Goal: Task Accomplishment & Management: Complete application form

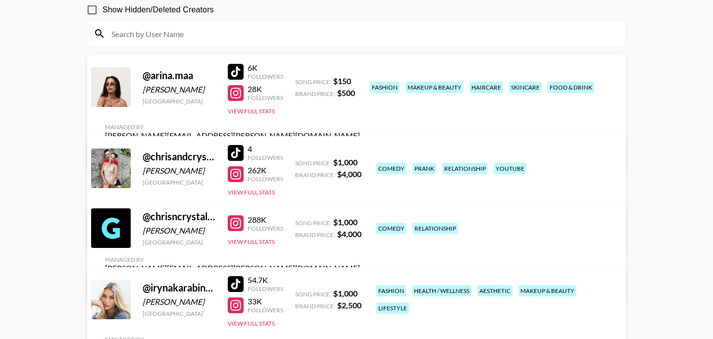
scroll to position [86, 0]
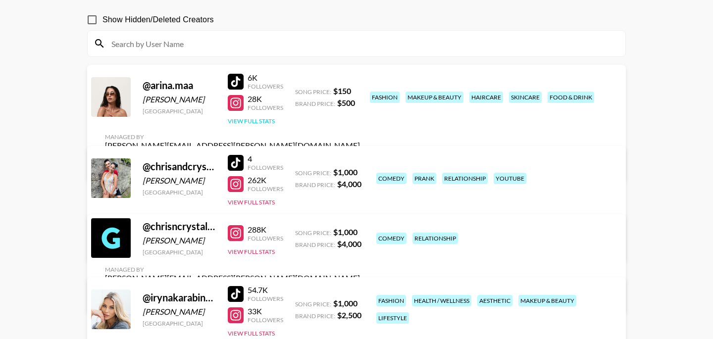
click at [267, 125] on button "View Full Stats" at bounding box center [251, 120] width 47 height 7
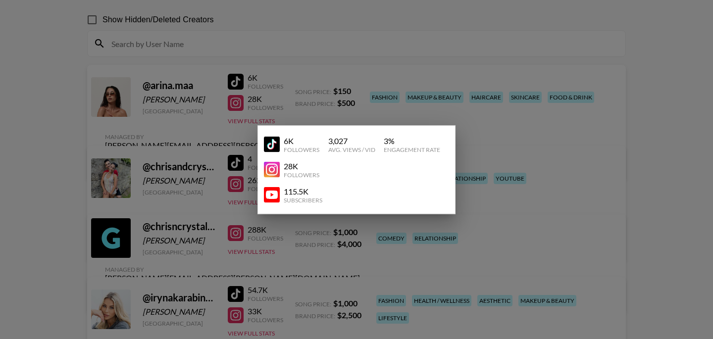
click at [238, 150] on div at bounding box center [356, 169] width 713 height 339
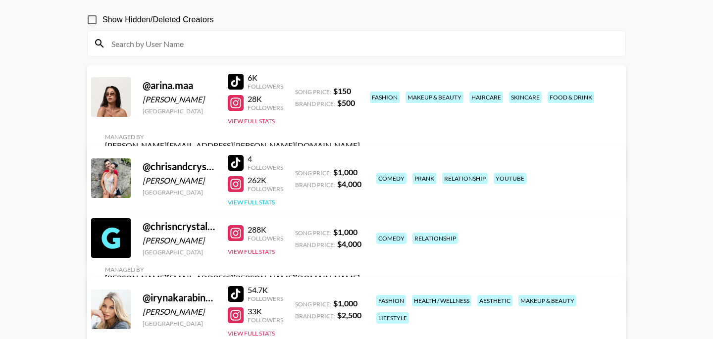
click at [251, 200] on button "View Full Stats" at bounding box center [251, 202] width 47 height 7
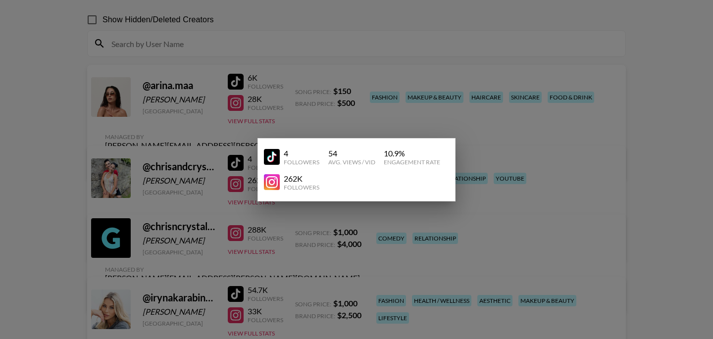
click at [213, 193] on div at bounding box center [356, 169] width 713 height 339
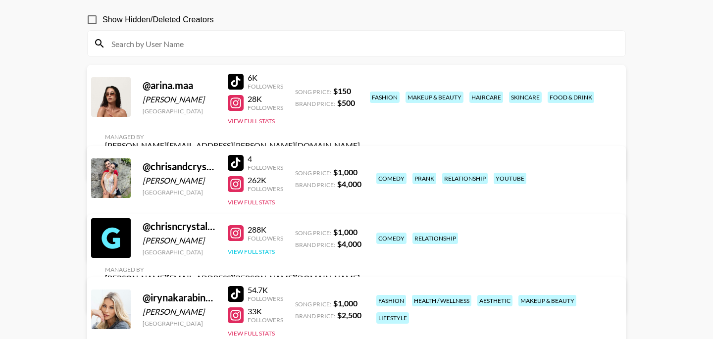
click at [247, 256] on button "View Full Stats" at bounding box center [251, 251] width 47 height 7
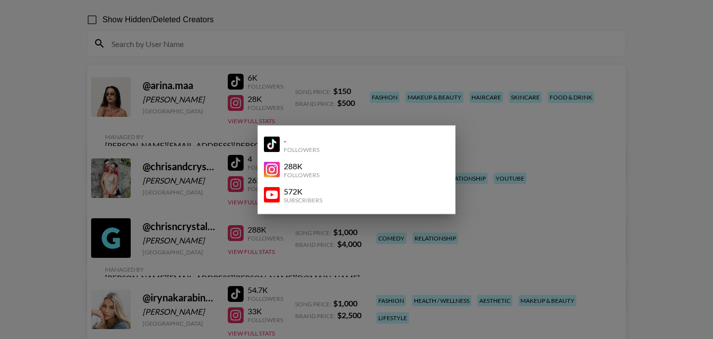
click at [207, 194] on div at bounding box center [356, 169] width 713 height 339
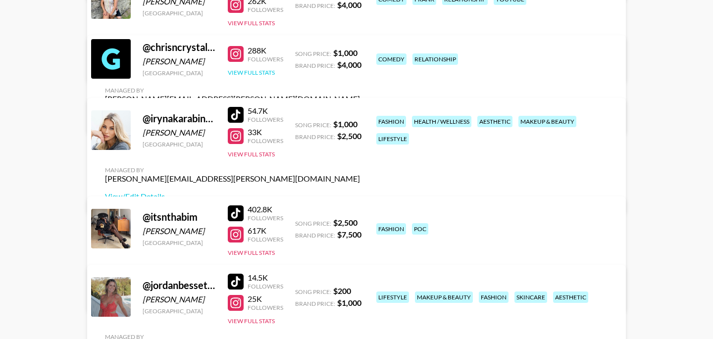
scroll to position [267, 0]
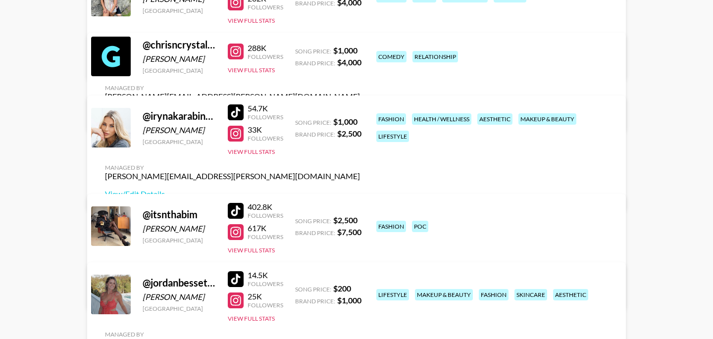
click at [236, 309] on div at bounding box center [236, 301] width 16 height 16
click at [240, 278] on div at bounding box center [236, 279] width 16 height 16
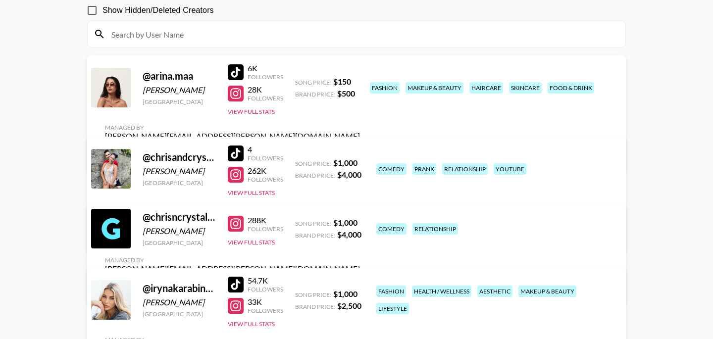
scroll to position [87, 0]
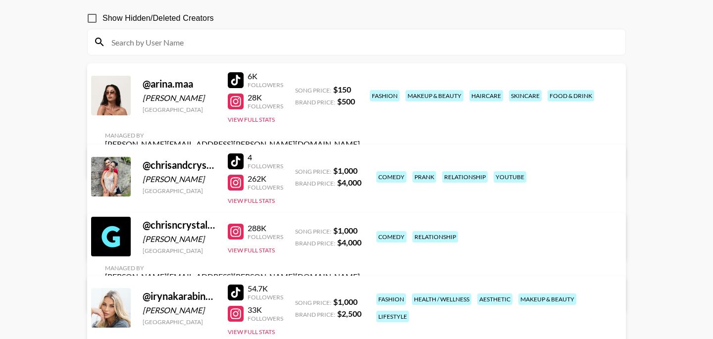
click at [238, 82] on div at bounding box center [236, 80] width 16 height 16
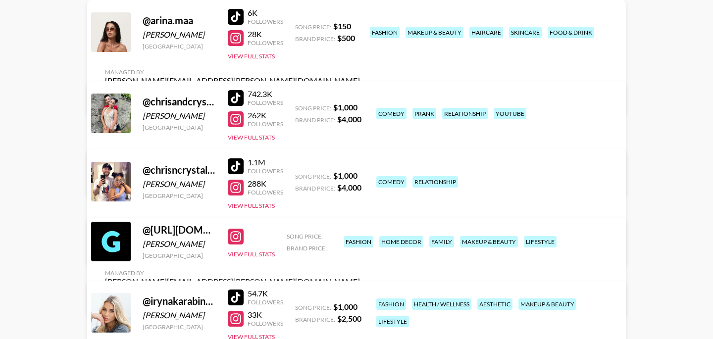
scroll to position [146, 0]
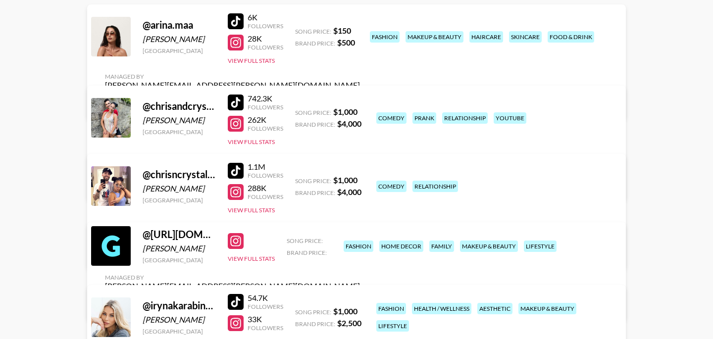
click at [360, 299] on link "View/Edit Details" at bounding box center [232, 304] width 255 height 10
click at [238, 247] on div at bounding box center [236, 241] width 16 height 16
click at [240, 249] on div at bounding box center [236, 241] width 16 height 16
click at [360, 248] on link "View/Edit Details" at bounding box center [232, 253] width 255 height 10
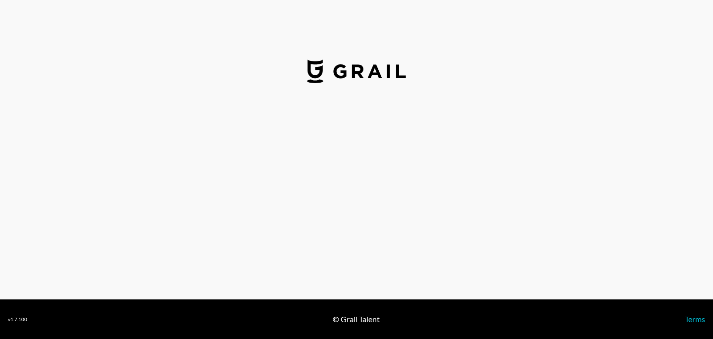
select select "USD"
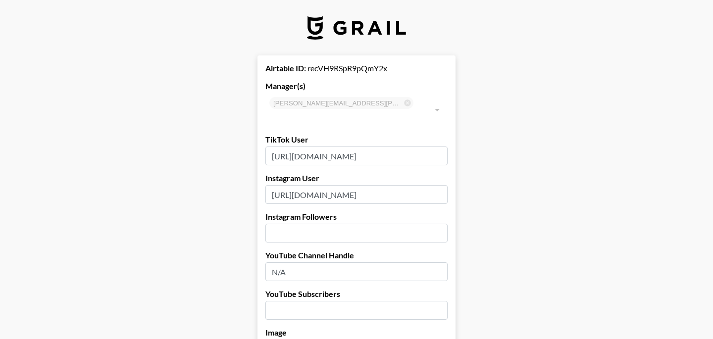
click at [313, 224] on input "number" at bounding box center [357, 233] width 182 height 19
type input "42700"
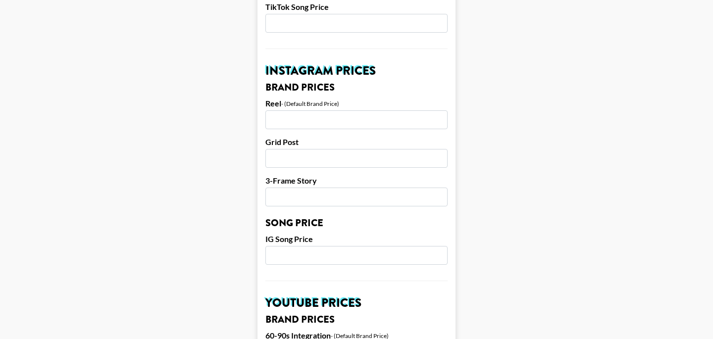
scroll to position [441, 0]
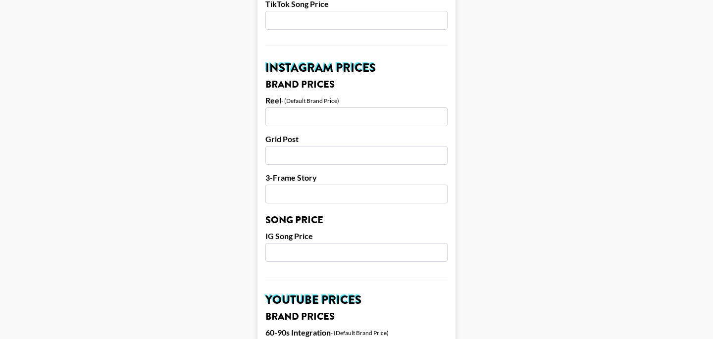
click at [297, 107] on input "number" at bounding box center [357, 116] width 182 height 19
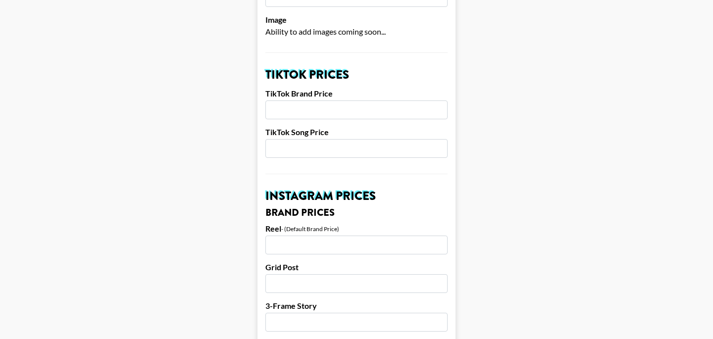
scroll to position [312, 0]
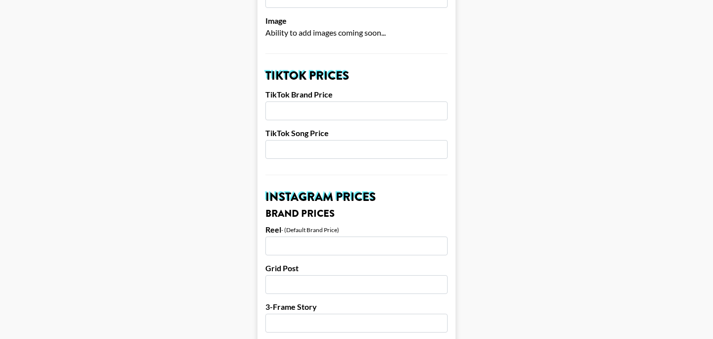
click at [290, 239] on input "number" at bounding box center [357, 246] width 182 height 19
type input "5000"
click at [298, 275] on input "number" at bounding box center [357, 284] width 182 height 19
type input "3500"
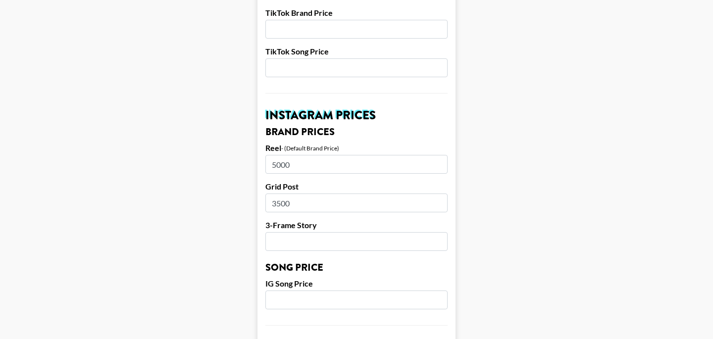
scroll to position [411, 0]
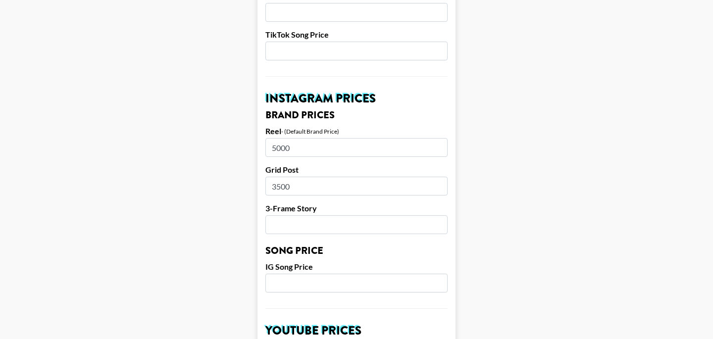
click at [294, 215] on input "number" at bounding box center [357, 224] width 182 height 19
type input "300"
click at [306, 138] on input "5000" at bounding box center [357, 147] width 182 height 19
type input "5"
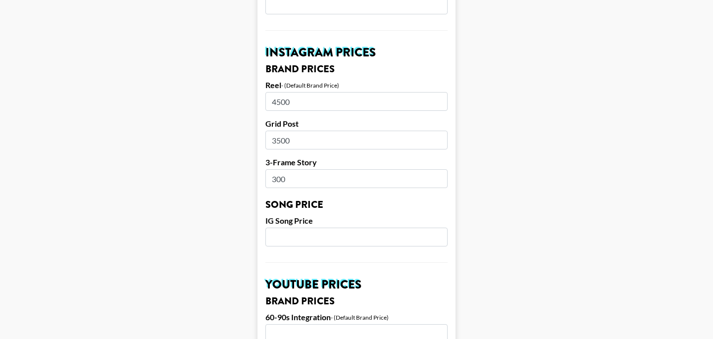
scroll to position [454, 0]
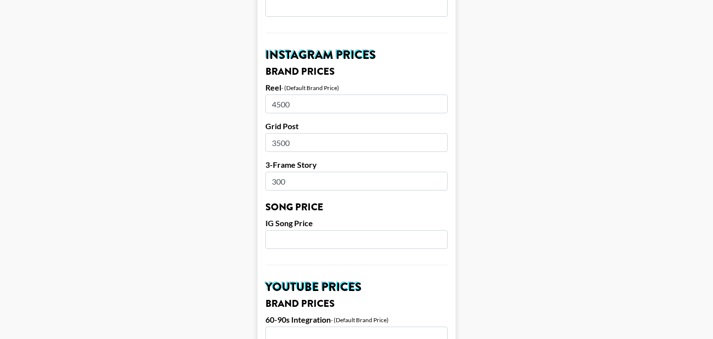
type input "4500"
click at [293, 172] on input "300" at bounding box center [357, 181] width 182 height 19
type input "3000"
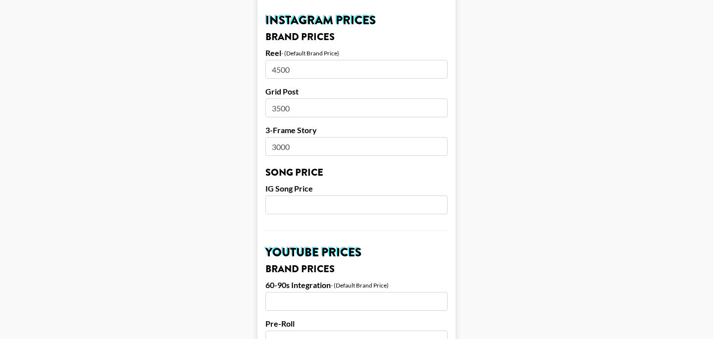
scroll to position [496, 0]
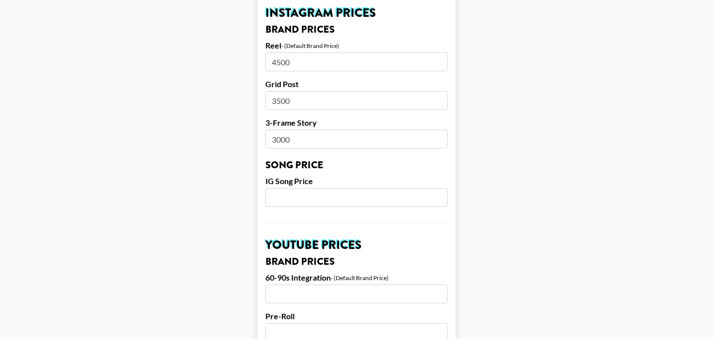
click at [292, 188] on input "number" at bounding box center [357, 197] width 182 height 19
type input "250"
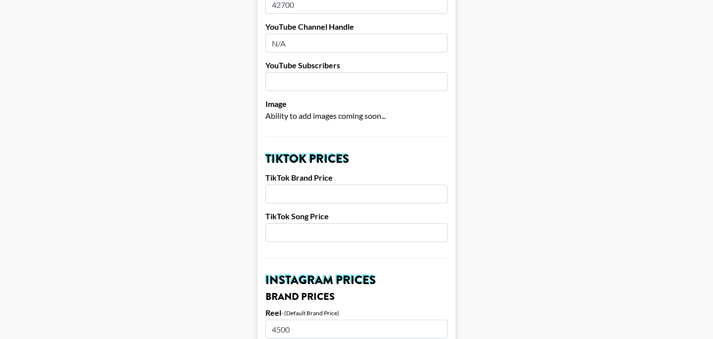
scroll to position [228, 0]
click at [280, 224] on input "number" at bounding box center [357, 233] width 182 height 19
type input "250"
click at [311, 185] on input "number" at bounding box center [357, 194] width 182 height 19
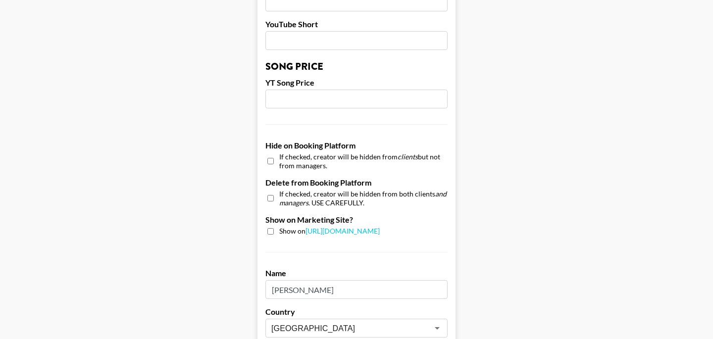
scroll to position [1005, 0]
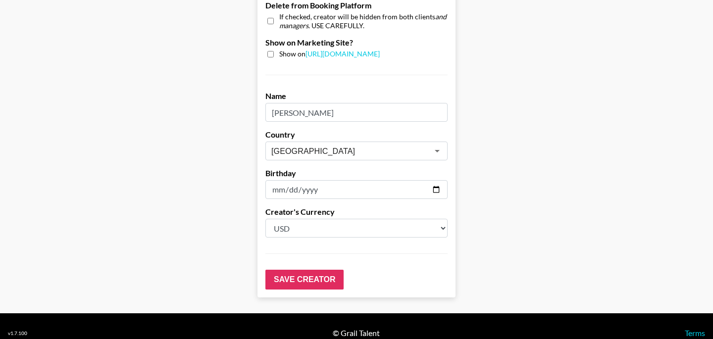
type input "1000"
click at [279, 180] on input "date" at bounding box center [357, 189] width 182 height 19
click at [438, 180] on input "date" at bounding box center [357, 189] width 182 height 19
click at [299, 180] on input "2024-07-09" at bounding box center [357, 189] width 182 height 19
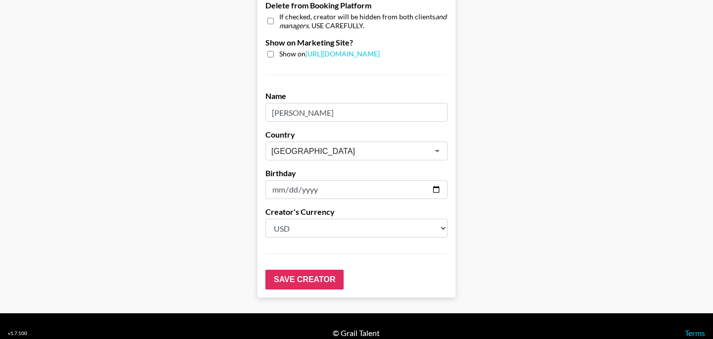
click at [313, 180] on input "2024-07-09" at bounding box center [357, 189] width 182 height 19
click at [441, 181] on input "2024-07-09" at bounding box center [357, 189] width 182 height 19
click at [439, 180] on input "2024-07-09" at bounding box center [357, 189] width 182 height 19
click at [284, 180] on input "2024-07-09" at bounding box center [357, 189] width 182 height 19
click at [436, 180] on input "2024-07-09" at bounding box center [357, 189] width 182 height 19
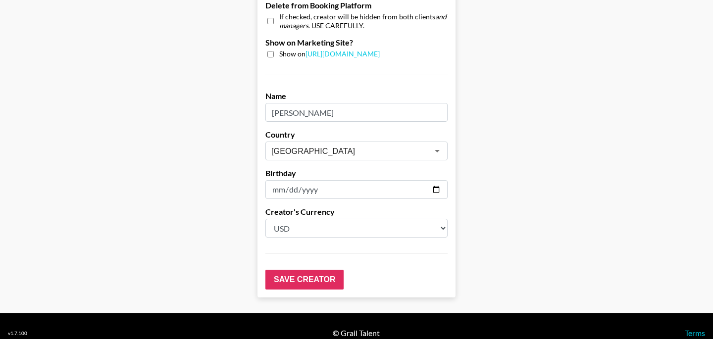
type input "1990-07-31"
click at [329, 270] on input "Save Creator" at bounding box center [305, 280] width 78 height 20
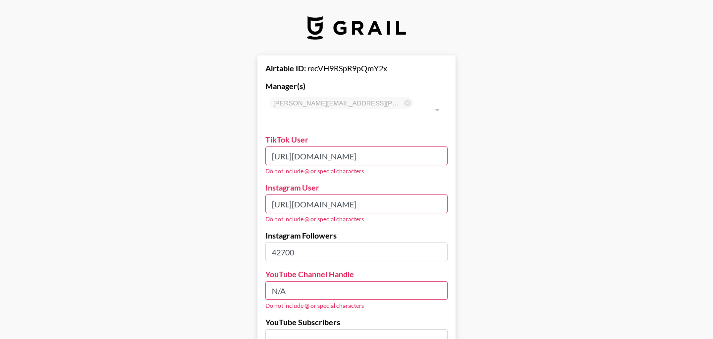
scroll to position [0, 72]
drag, startPoint x: 271, startPoint y: 143, endPoint x: 490, endPoint y: 148, distance: 219.0
paste input "text"
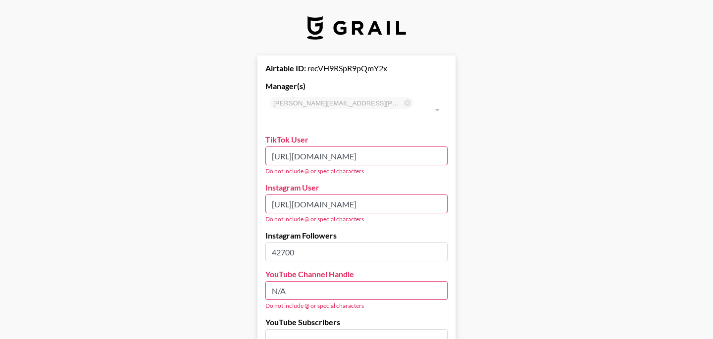
click at [361, 147] on input "[URL][DOMAIN_NAME]" at bounding box center [357, 156] width 182 height 19
type input "https://www.tiktok.com/.thegorgeousdoll?_t=zt-8zaq8m9azds&_r=1"
click at [368, 195] on input "https://www.instagram.com/thegorgeousdoll?igsh=bXBjNWoxZGlrMjdn&utm_source=qr" at bounding box center [357, 204] width 182 height 19
drag, startPoint x: 270, startPoint y: 193, endPoint x: 535, endPoint y: 193, distance: 265.5
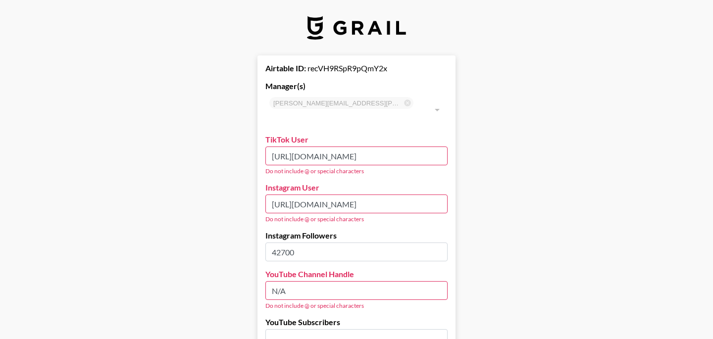
paste input "/"
type input "https://www.instagram.com/thegorgeousdoll/"
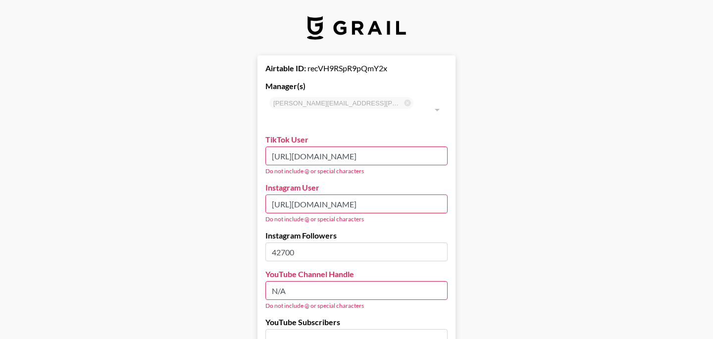
drag, startPoint x: 272, startPoint y: 142, endPoint x: 481, endPoint y: 145, distance: 208.6
paste input "@.thegorgeousdoll"
type input "https://www.tiktok.com/@.thegorgeousdoll"
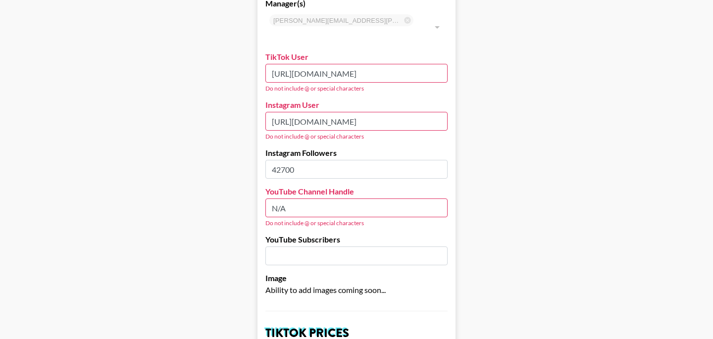
scroll to position [88, 0]
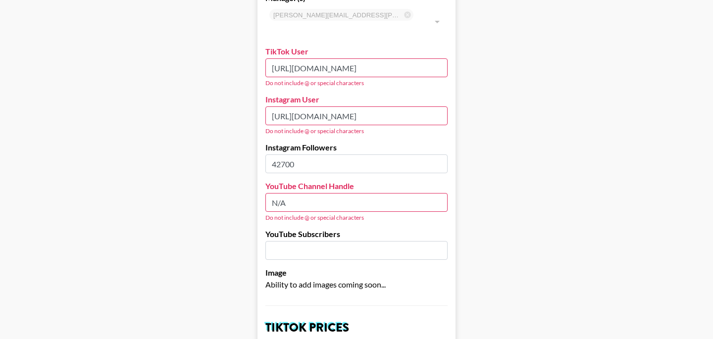
click at [294, 193] on input "N/A" at bounding box center [357, 202] width 182 height 19
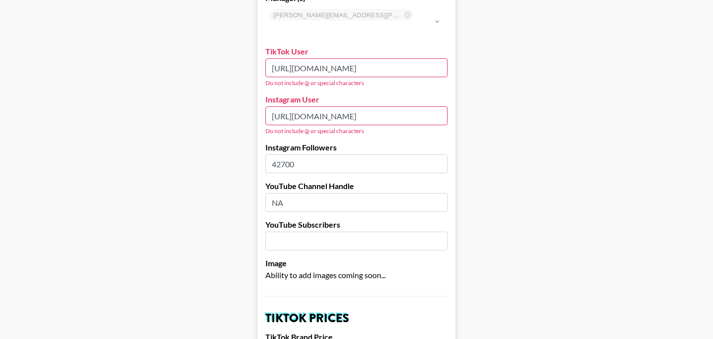
type input "NA"
click at [348, 220] on label "YouTube Subscribers" at bounding box center [357, 225] width 182 height 10
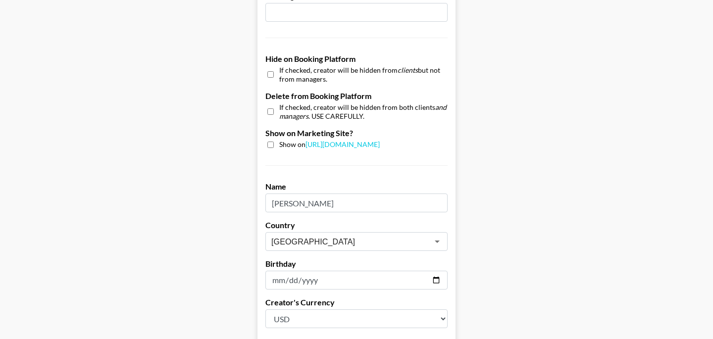
scroll to position [929, 0]
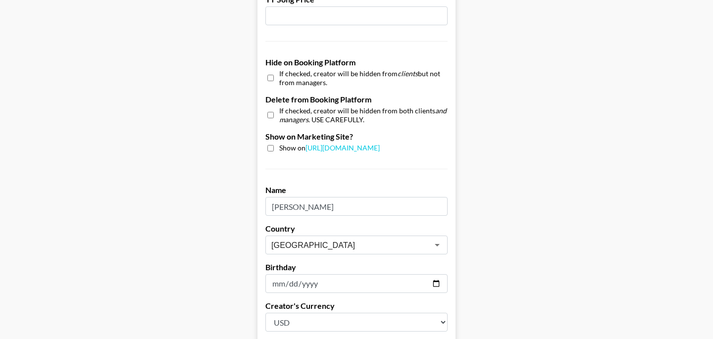
click at [267, 145] on input "checkbox" at bounding box center [270, 148] width 6 height 6
checkbox input "true"
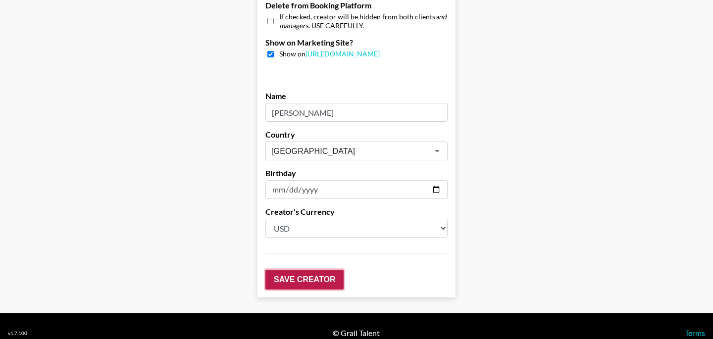
click at [331, 270] on input "Save Creator" at bounding box center [305, 280] width 78 height 20
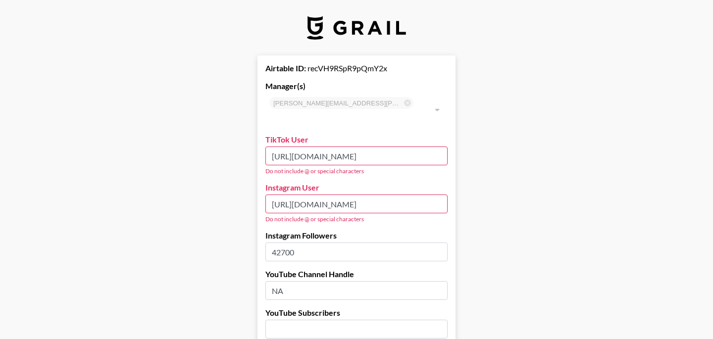
click at [362, 147] on input "https://www.tiktok.com/@.thegorgeousdoll" at bounding box center [357, 156] width 182 height 19
type input "https://www.tiktok.com/.thegorgeousdoll"
click at [309, 167] on div "Do not include @ or special characters" at bounding box center [357, 170] width 182 height 7
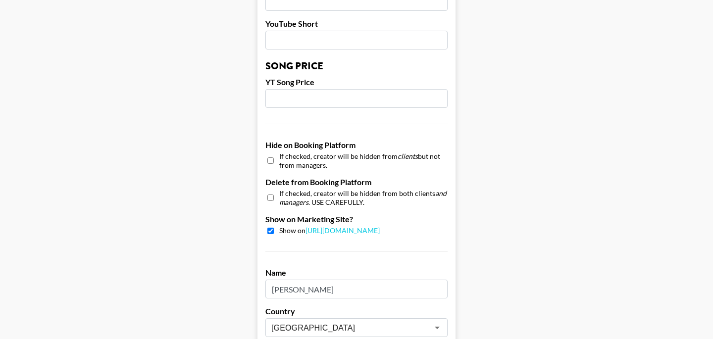
scroll to position [987, 0]
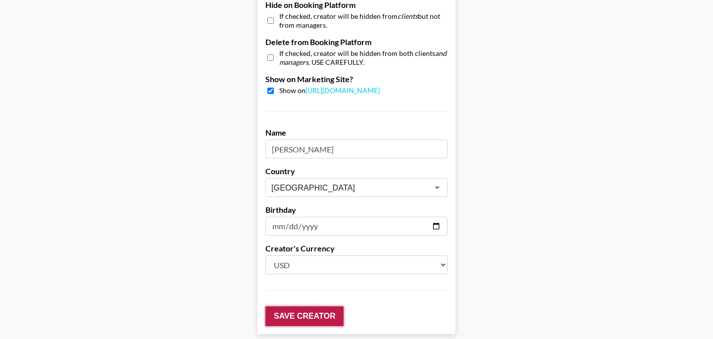
click at [298, 307] on input "Save Creator" at bounding box center [305, 317] width 78 height 20
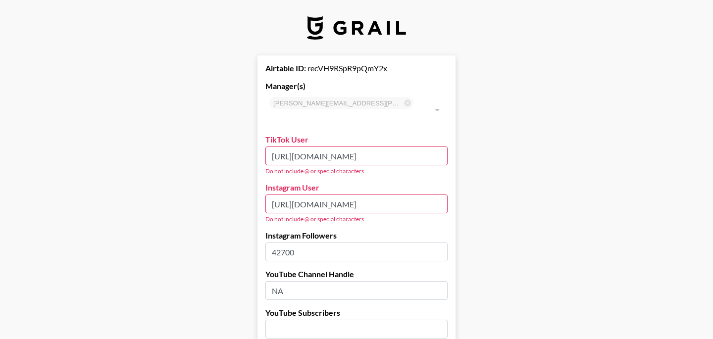
drag, startPoint x: 431, startPoint y: 141, endPoint x: 223, endPoint y: 139, distance: 207.6
drag, startPoint x: 435, startPoint y: 191, endPoint x: 247, endPoint y: 190, distance: 188.2
paste input "thegorgeousdoll"
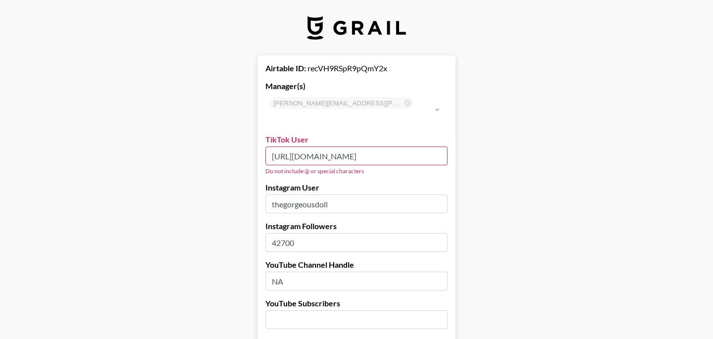
type input "thegorgeousdoll"
drag, startPoint x: 429, startPoint y: 140, endPoint x: 251, endPoint y: 138, distance: 178.3
paste input "text"
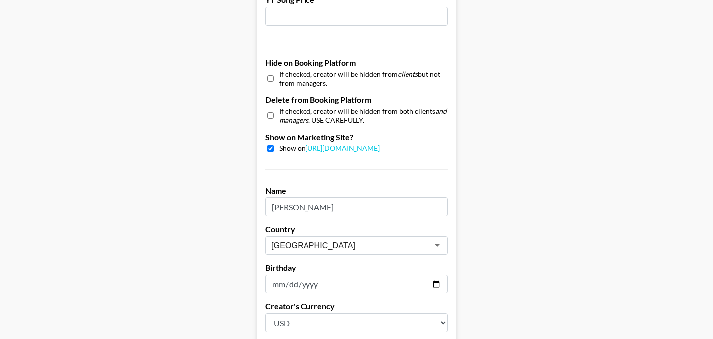
scroll to position [1005, 0]
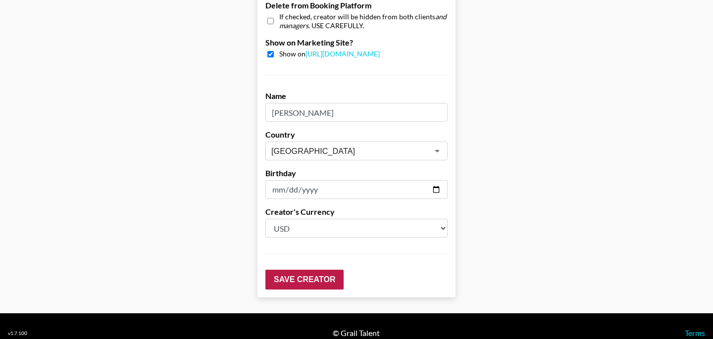
type input ".thegorgeousdoll"
click at [307, 273] on input "Save Creator" at bounding box center [305, 280] width 78 height 20
click at [317, 270] on input "Save Creator" at bounding box center [305, 280] width 78 height 20
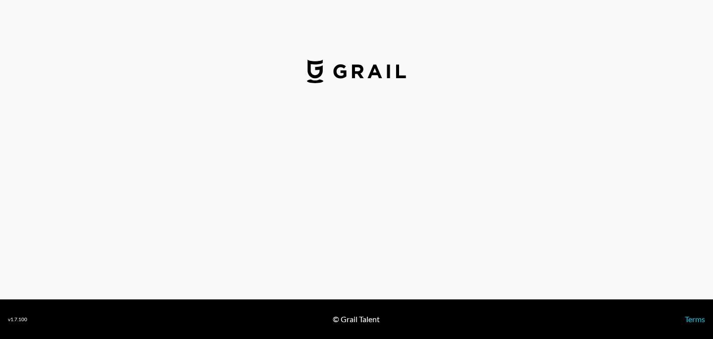
select select "USD"
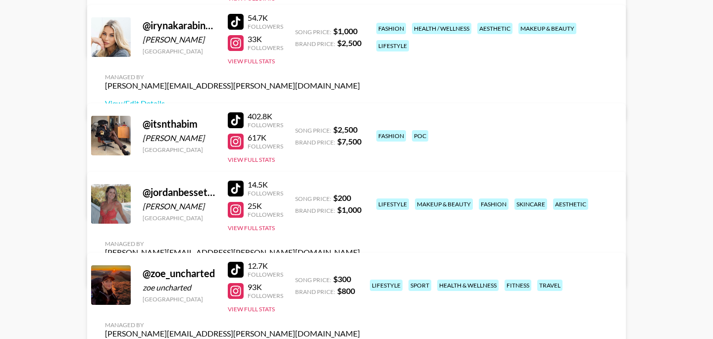
scroll to position [472, 0]
